Goal: Check status: Check status

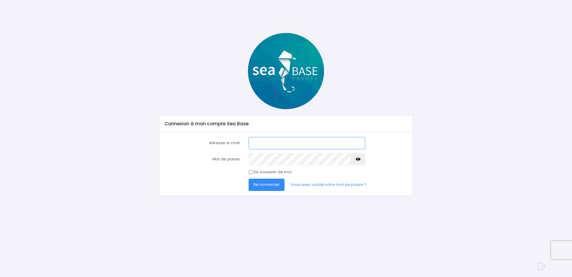
type input "hugues6659@gmail.com"
click at [250, 170] on input "Se souvenir de moi" at bounding box center [251, 172] width 4 height 4
checkbox input "true"
click at [254, 184] on span "Se connecter" at bounding box center [267, 184] width 26 height 6
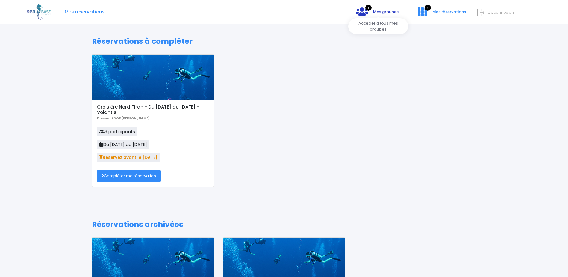
click at [371, 11] on link "1 Mes groupes" at bounding box center [377, 14] width 52 height 6
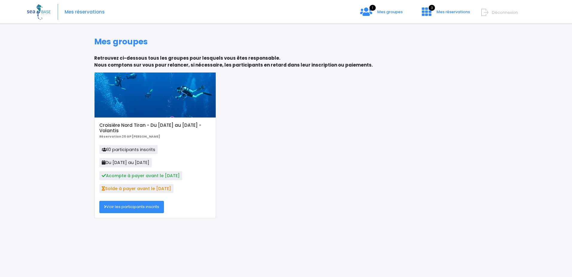
click at [130, 209] on link "Voir les participants inscrits" at bounding box center [131, 207] width 65 height 12
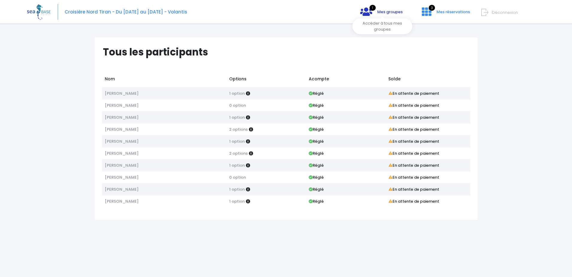
click at [377, 13] on link "1 Mes groupes" at bounding box center [382, 14] width 52 height 6
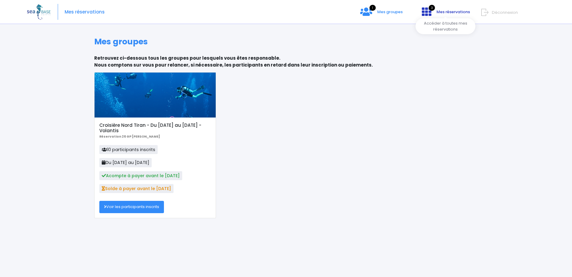
click at [435, 13] on link "3 Mes réservations" at bounding box center [445, 14] width 57 height 6
